Goal: Task Accomplishment & Management: Manage account settings

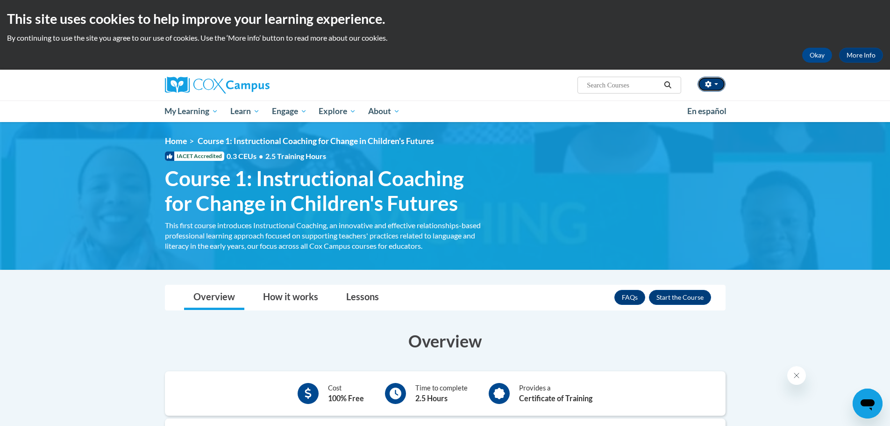
click at [721, 81] on button "button" at bounding box center [711, 84] width 28 height 15
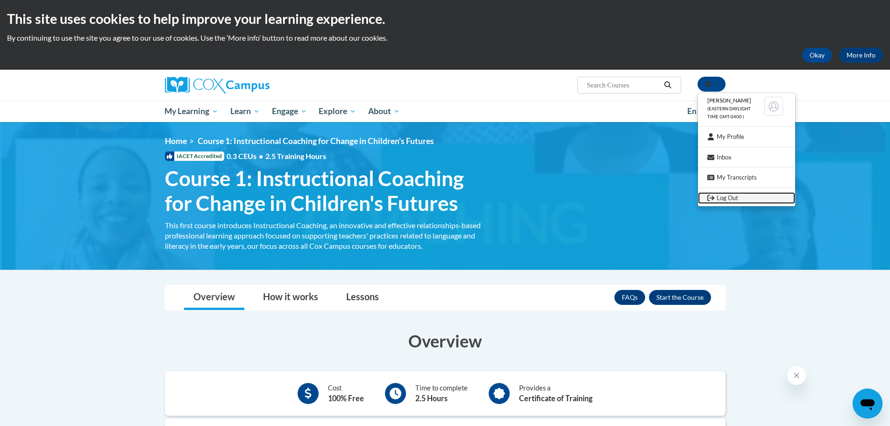
click at [741, 197] on link "Log Out" at bounding box center [746, 198] width 97 height 12
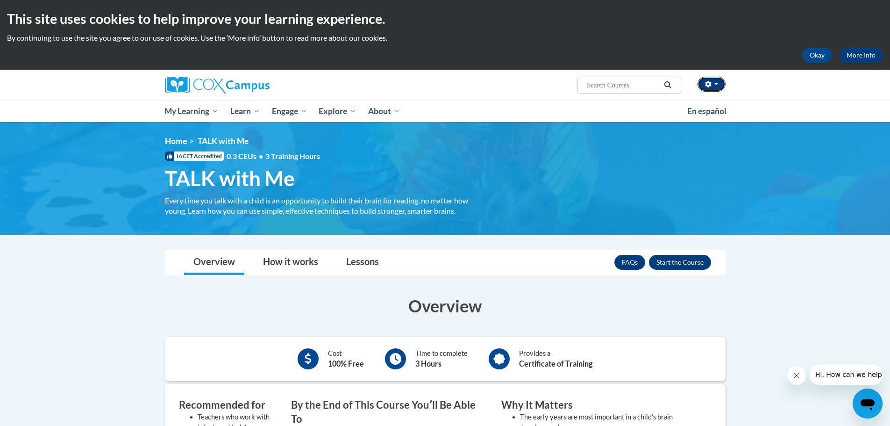
click at [720, 85] on button "button" at bounding box center [711, 84] width 28 height 15
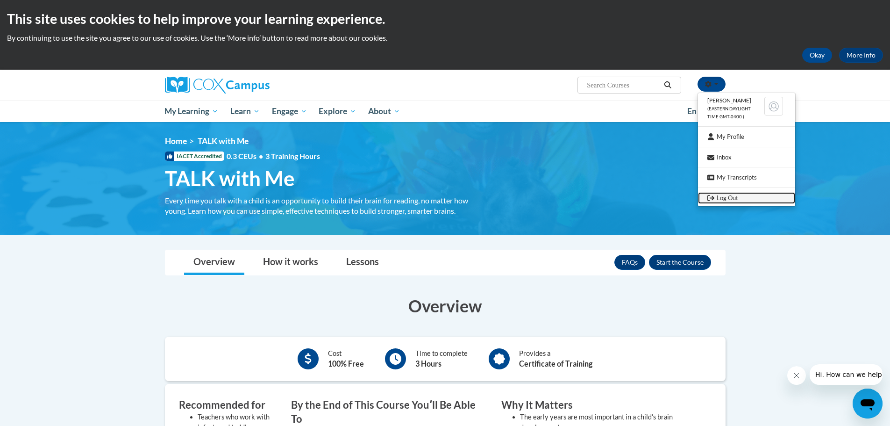
click at [728, 199] on link "Log Out" at bounding box center [746, 198] width 97 height 12
